Goal: Task Accomplishment & Management: Use online tool/utility

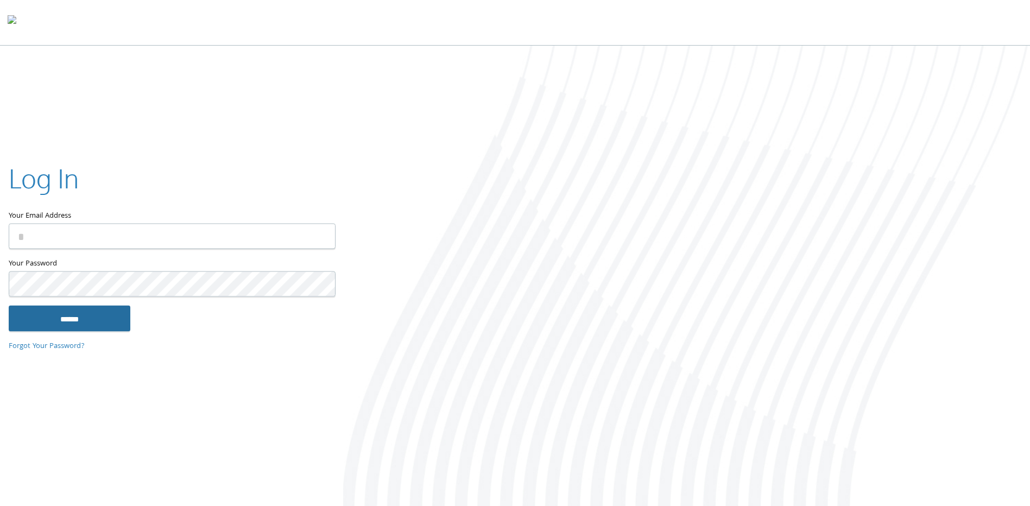
type input "**********"
click at [97, 318] on input "******" at bounding box center [70, 319] width 122 height 26
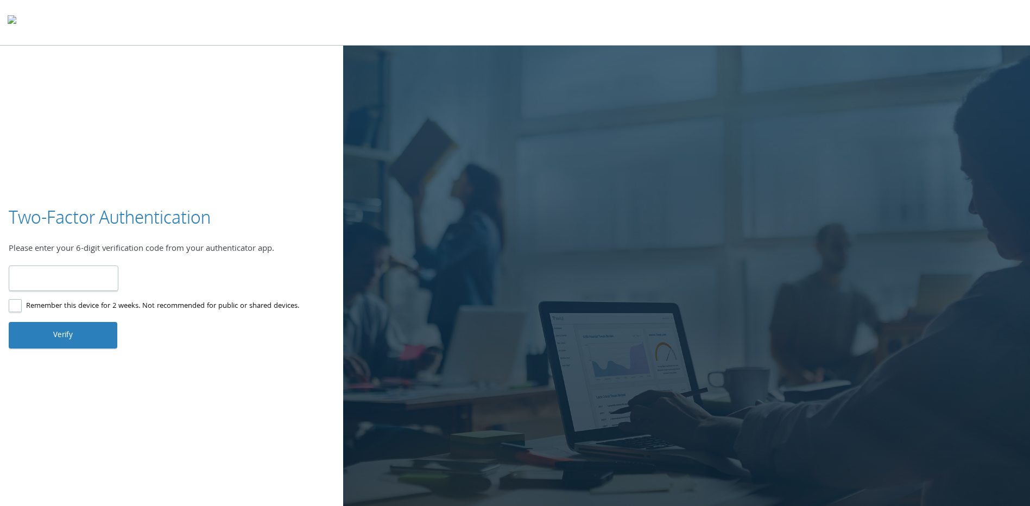
type input "******"
